Goal: Task Accomplishment & Management: Manage account settings

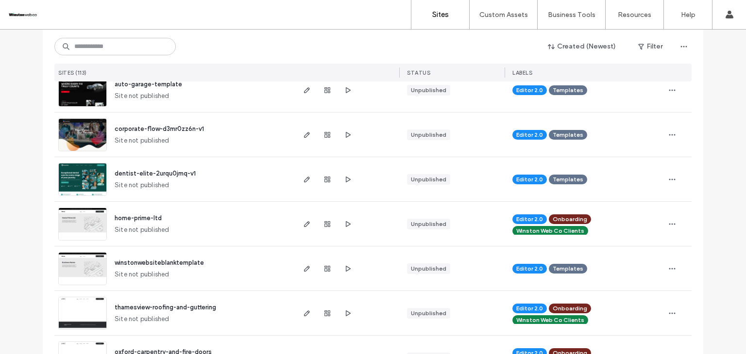
scroll to position [162, 0]
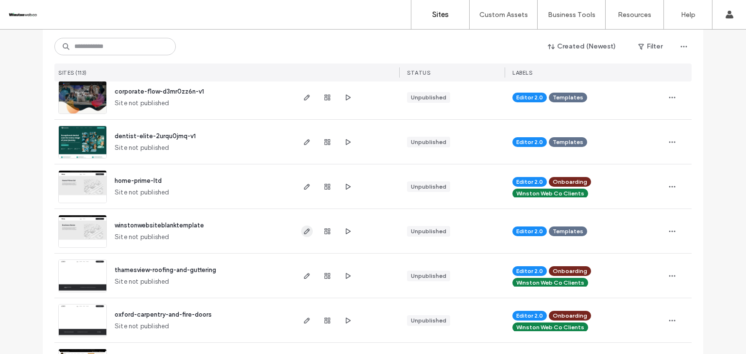
click at [304, 232] on icon "button" at bounding box center [307, 232] width 8 height 8
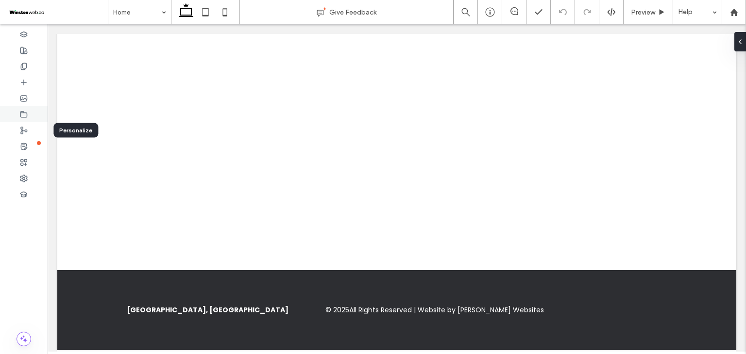
click at [25, 113] on icon at bounding box center [24, 115] width 8 height 8
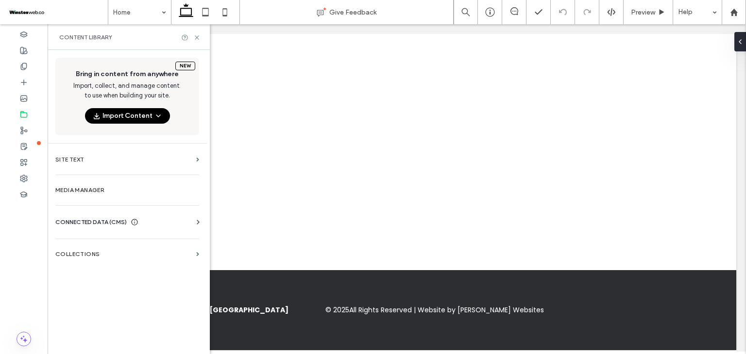
click at [164, 221] on div "CONNECTED DATA (CMS)" at bounding box center [129, 222] width 148 height 10
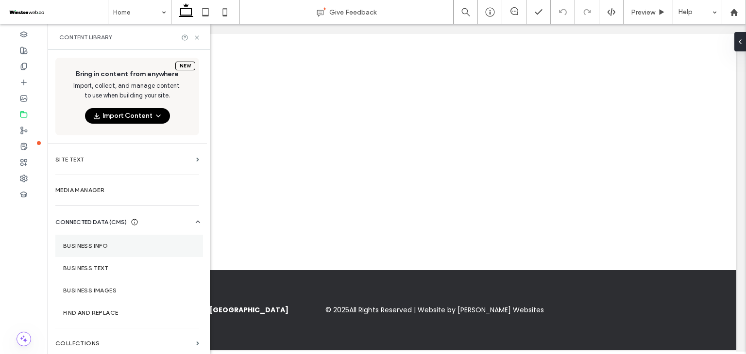
click at [144, 245] on label "Business Info" at bounding box center [129, 246] width 132 height 7
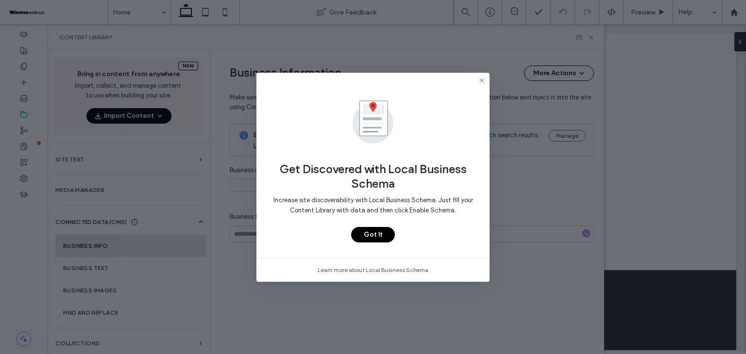
type input "**********"
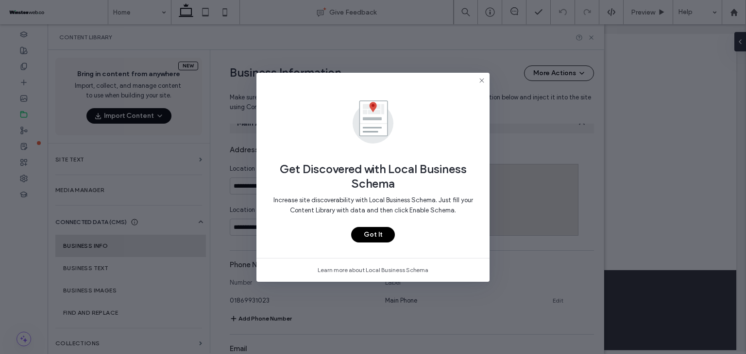
click at [482, 82] on icon at bounding box center [482, 81] width 8 height 8
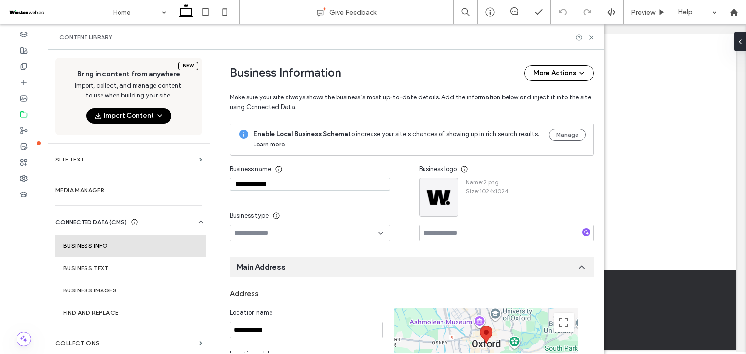
scroll to position [0, 0]
click at [594, 37] on icon at bounding box center [590, 37] width 7 height 7
